Goal: Transaction & Acquisition: Subscribe to service/newsletter

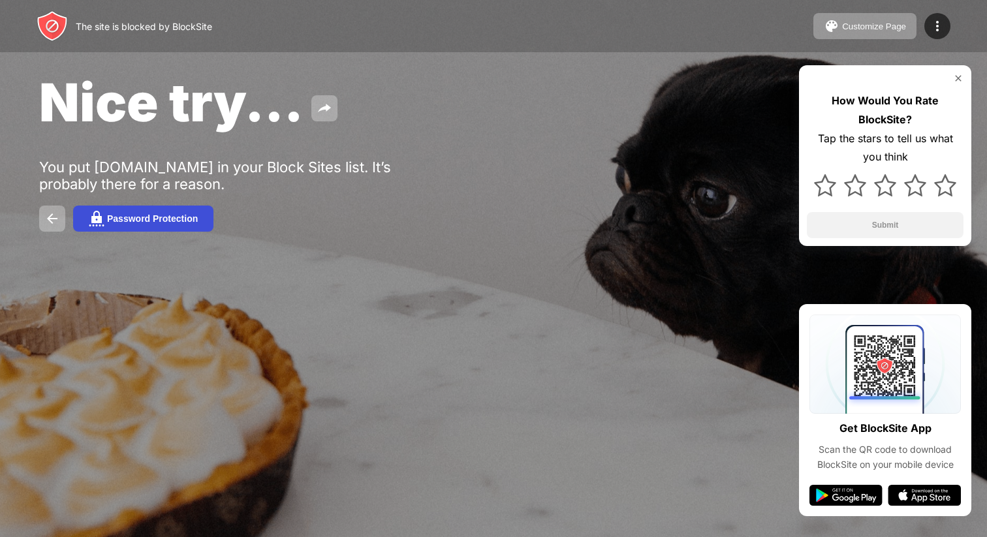
click at [123, 215] on div "Password Protection" at bounding box center [152, 219] width 91 height 10
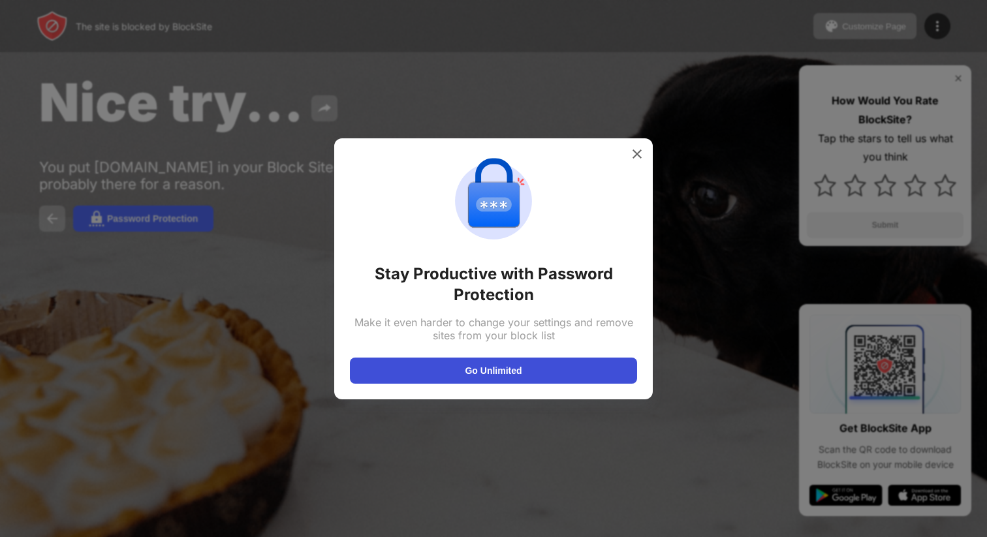
click at [543, 368] on button "Go Unlimited" at bounding box center [493, 371] width 287 height 26
